Goal: Check status: Check status

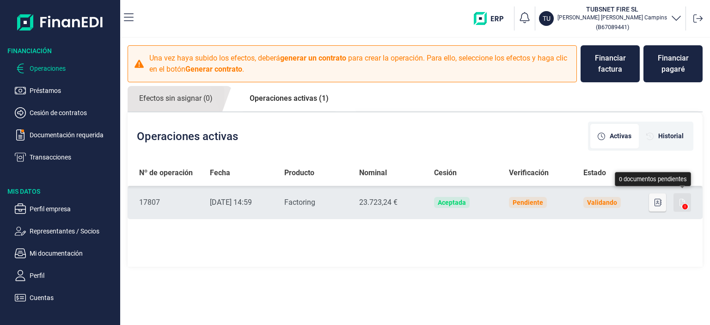
click at [682, 204] on icon "button" at bounding box center [682, 202] width 6 height 7
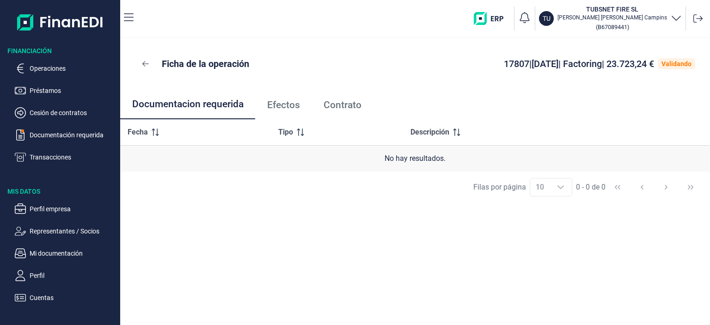
click at [289, 103] on span "Efectos" at bounding box center [283, 105] width 33 height 10
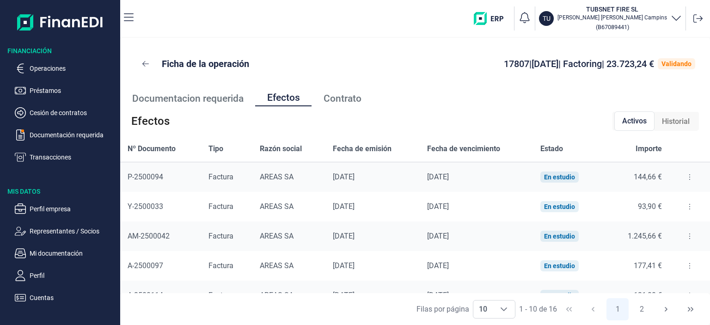
click at [339, 101] on span "Contrato" at bounding box center [342, 99] width 38 height 10
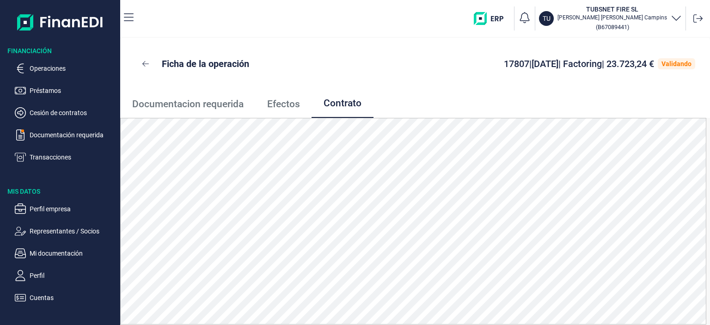
click at [202, 102] on span "Documentacion requerida" at bounding box center [187, 104] width 111 height 10
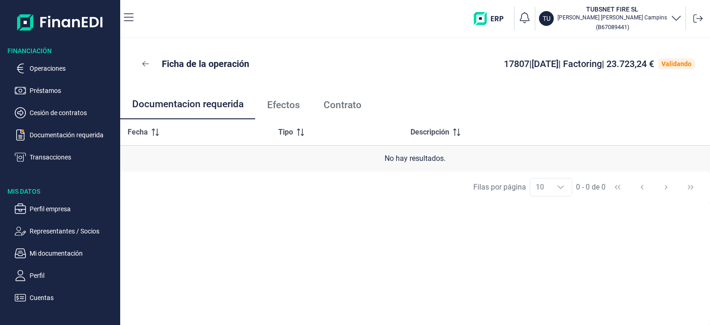
click at [49, 163] on div "Financiación Operaciones Préstamos Cesión de contratos Documentación requerida …" at bounding box center [60, 170] width 120 height 266
click at [50, 159] on p "Transacciones" at bounding box center [73, 157] width 87 height 11
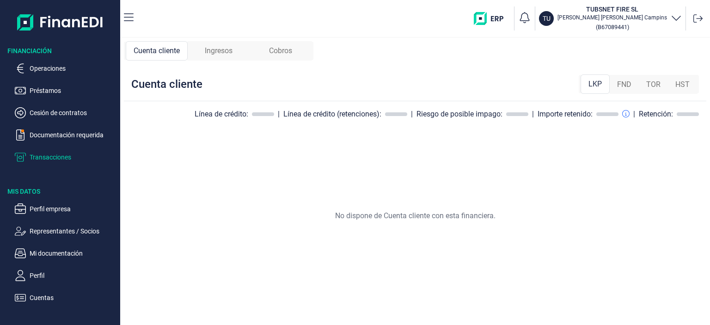
click at [170, 52] on span "Cuenta cliente" at bounding box center [157, 50] width 46 height 11
click at [216, 48] on span "Ingresos" at bounding box center [219, 50] width 28 height 11
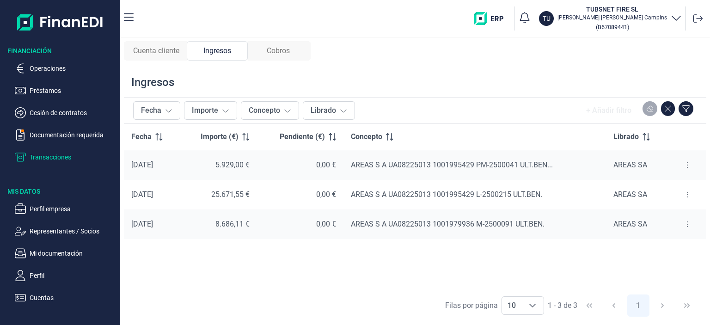
click at [166, 49] on span "Cuenta cliente" at bounding box center [156, 50] width 46 height 11
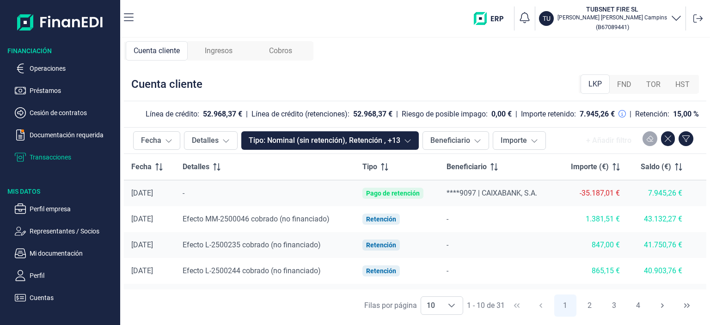
click at [289, 50] on span "Cobros" at bounding box center [280, 50] width 23 height 11
